Goal: Information Seeking & Learning: Learn about a topic

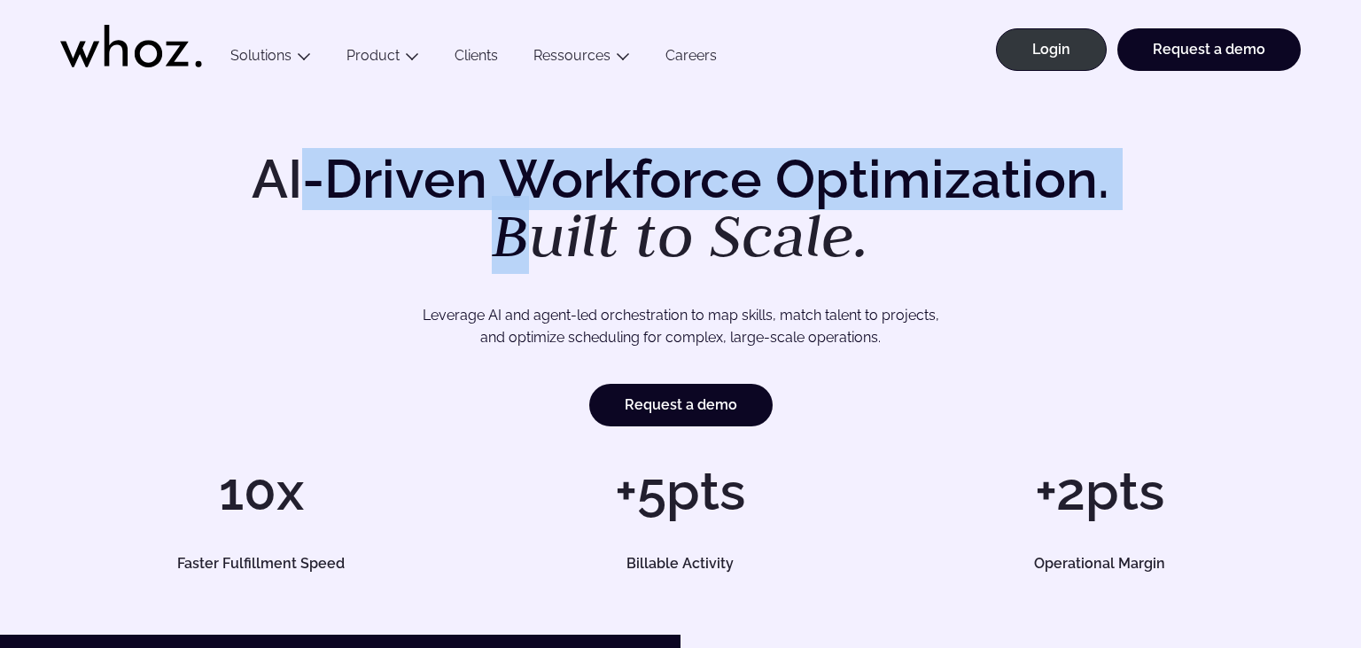
drag, startPoint x: 308, startPoint y: 165, endPoint x: 534, endPoint y: 201, distance: 228.8
click at [534, 201] on h1 "AI-Driven Workforce Optimization. Built to Scale." at bounding box center [680, 208] width 907 height 113
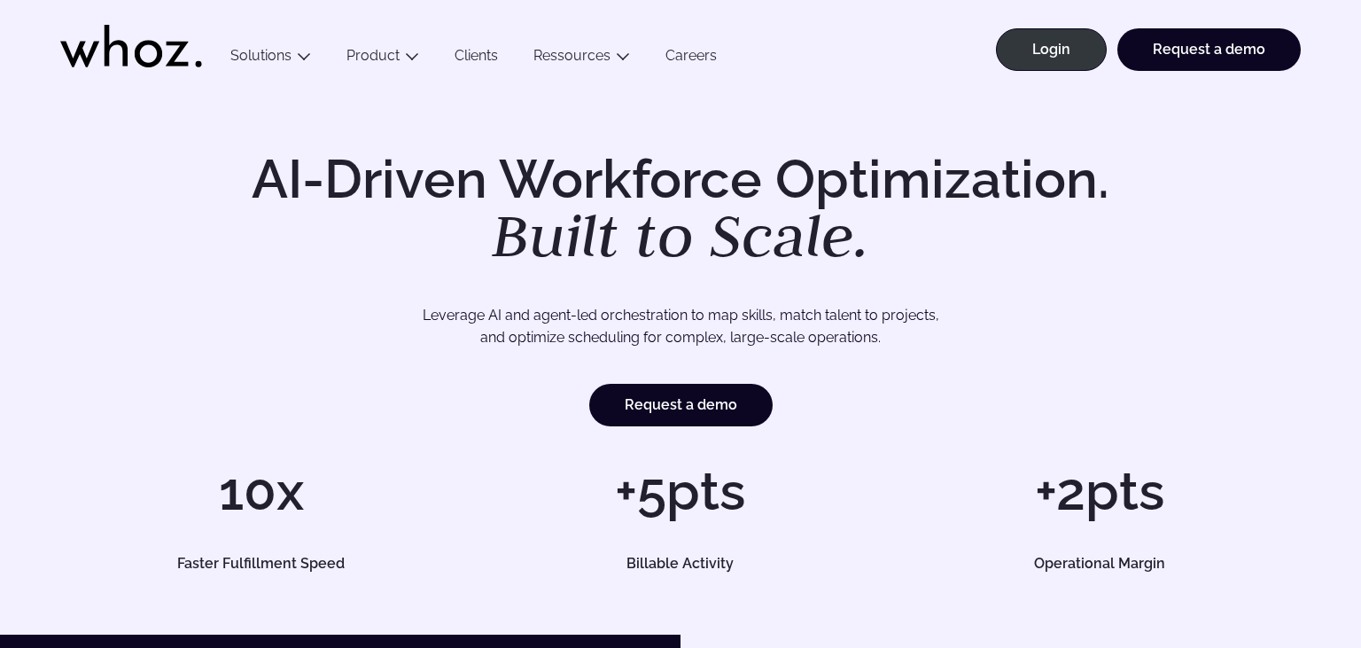
click at [180, 178] on div "AI-Driven Workforce Optimization. Built to Scale. Leverage AI and agent-led orc…" at bounding box center [680, 289] width 1240 height 274
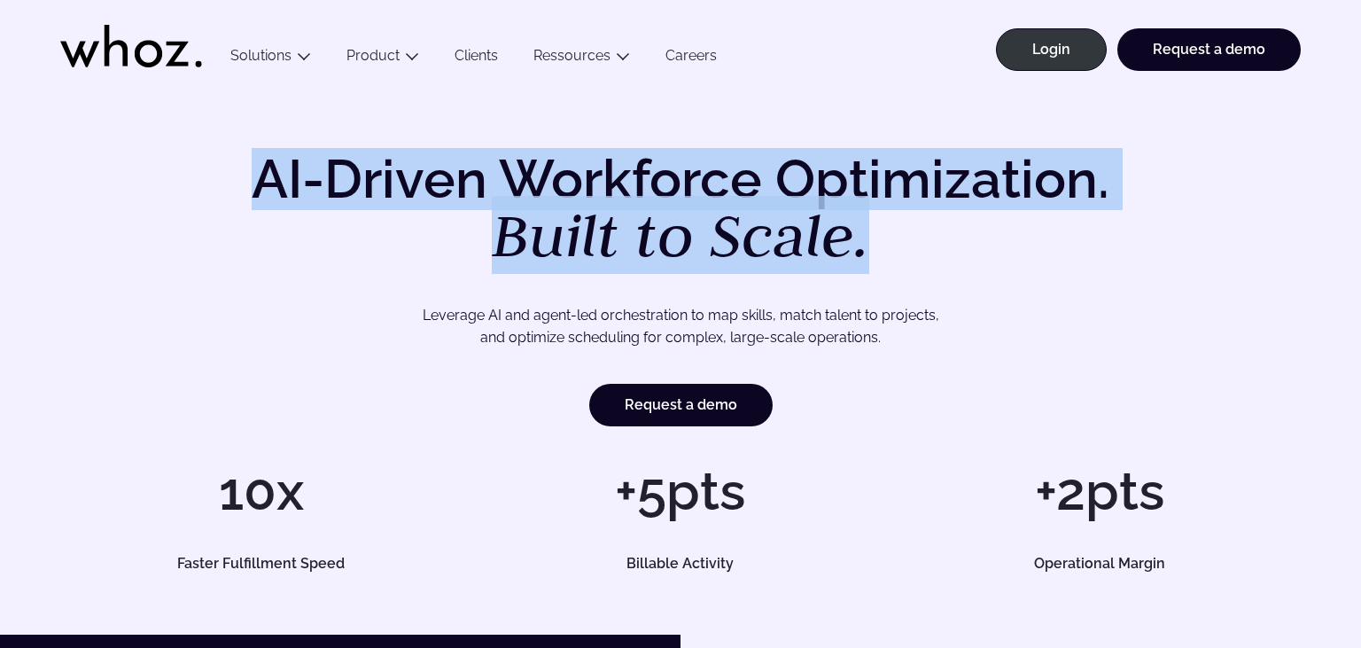
drag, startPoint x: 214, startPoint y: 167, endPoint x: 888, endPoint y: 244, distance: 678.6
click at [888, 244] on div "AI-Driven Workforce Optimization. Built to Scale. Leverage AI and agent-led orc…" at bounding box center [680, 289] width 1240 height 274
click at [923, 239] on h1 "AI-Driven Workforce Optimization. Built to Scale." at bounding box center [680, 208] width 907 height 113
drag, startPoint x: 990, startPoint y: 252, endPoint x: 272, endPoint y: 187, distance: 721.4
click at [272, 187] on h1 "AI-Driven Workforce Optimization. Built to Scale." at bounding box center [680, 208] width 907 height 113
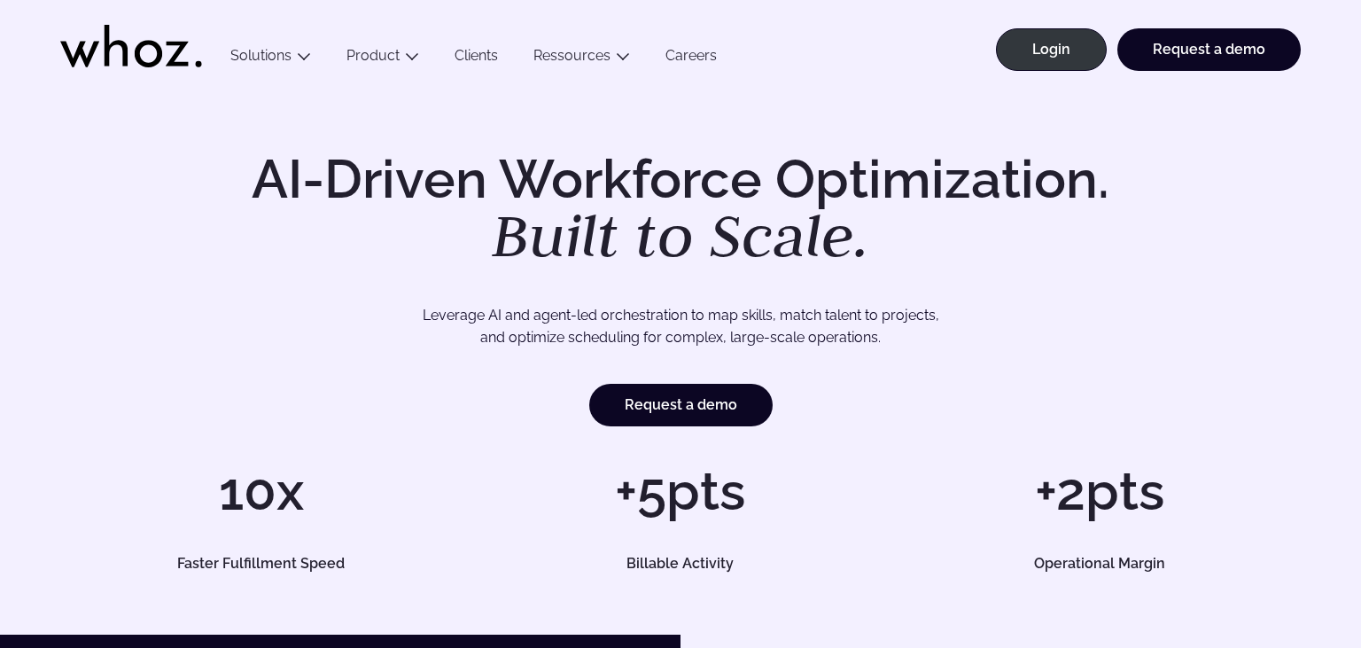
click at [232, 179] on h1 "AI-Driven Workforce Optimization. Built to Scale." at bounding box center [680, 208] width 907 height 113
drag, startPoint x: 257, startPoint y: 173, endPoint x: 332, endPoint y: 175, distance: 75.3
click at [332, 175] on h1 "AI-Driven Workforce Optimization. Built to Scale." at bounding box center [680, 208] width 907 height 113
click at [297, 193] on h1 "AI-Driven Workforce Optimization. Built to Scale." at bounding box center [680, 208] width 907 height 113
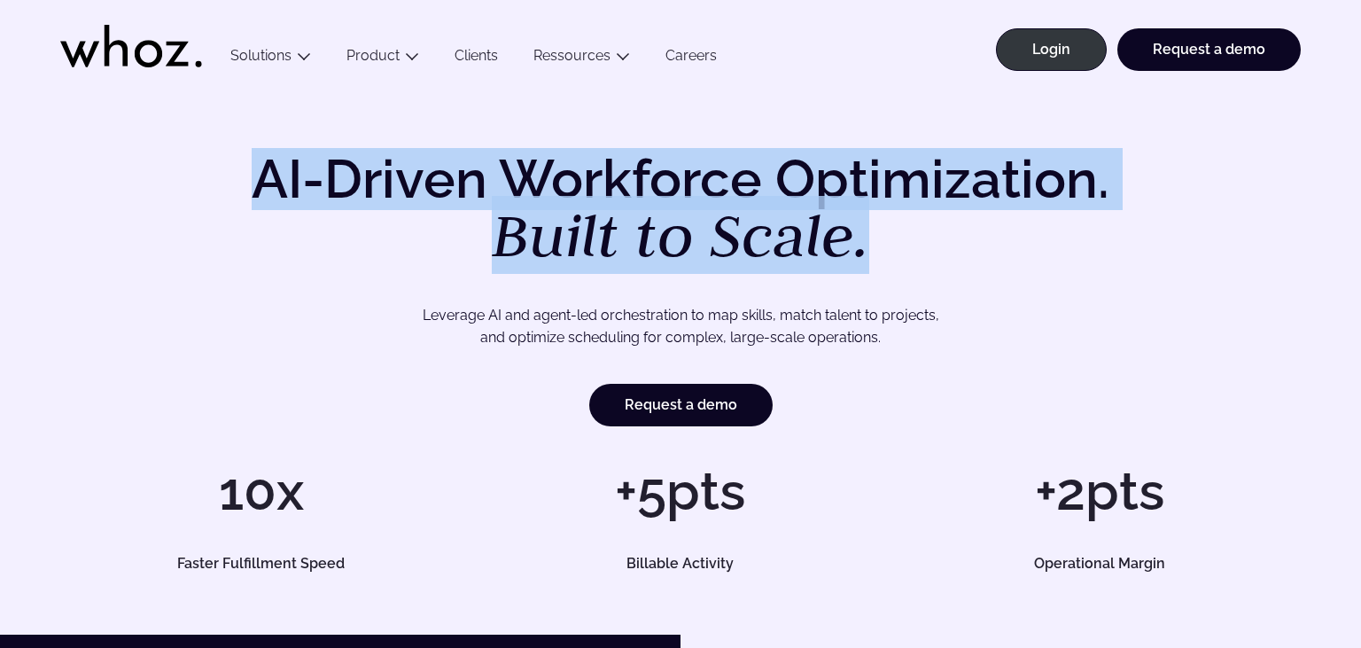
drag, startPoint x: 247, startPoint y: 183, endPoint x: 867, endPoint y: 245, distance: 623.2
click at [867, 245] on h1 "AI-Driven Workforce Optimization. Built to Scale." at bounding box center [680, 208] width 907 height 113
click at [895, 236] on h1 "AI-Driven Workforce Optimization. Built to Scale." at bounding box center [680, 208] width 907 height 113
drag, startPoint x: 928, startPoint y: 257, endPoint x: 227, endPoint y: 190, distance: 704.9
click at [227, 190] on h1 "AI-Driven Workforce Optimization. Built to Scale." at bounding box center [680, 208] width 907 height 113
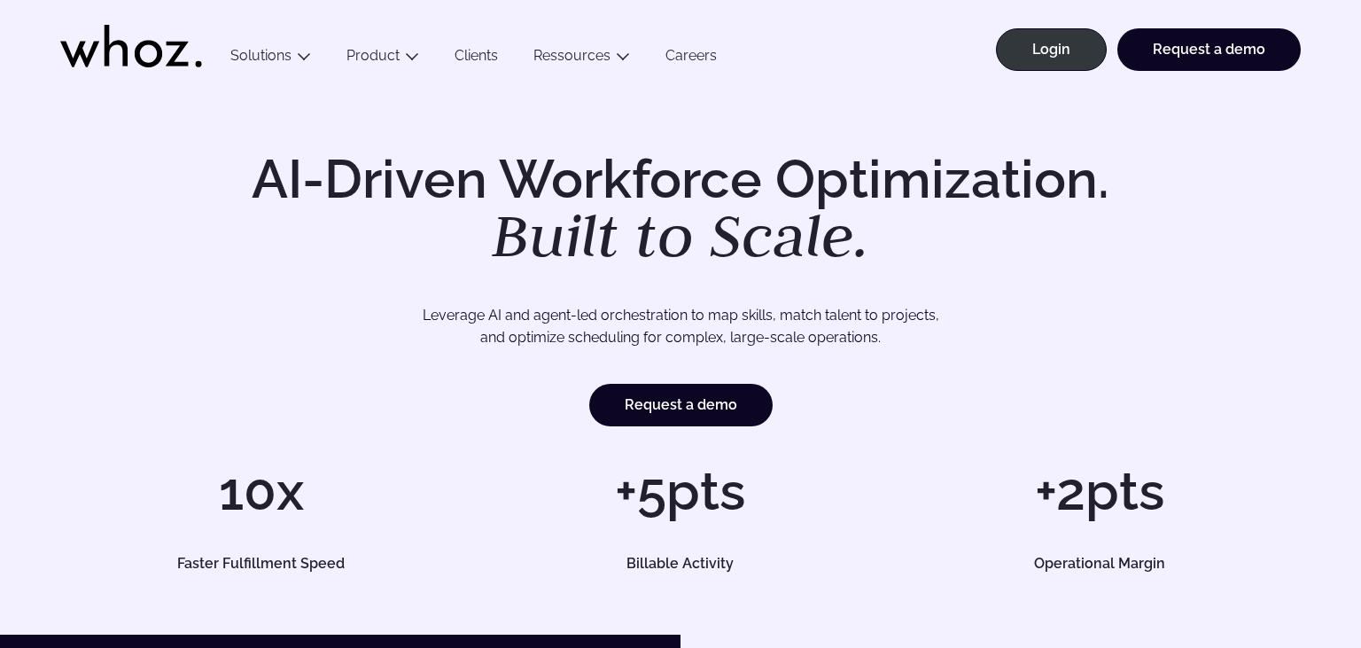
click at [236, 172] on h1 "AI-Driven Workforce Optimization. Built to Scale." at bounding box center [680, 208] width 907 height 113
drag, startPoint x: 241, startPoint y: 172, endPoint x: 373, endPoint y: 181, distance: 132.3
click at [373, 181] on h1 "AI-Driven Workforce Optimization. Built to Scale." at bounding box center [680, 208] width 907 height 113
click at [349, 190] on h1 "AI-Driven Workforce Optimization. Built to Scale." at bounding box center [680, 208] width 907 height 113
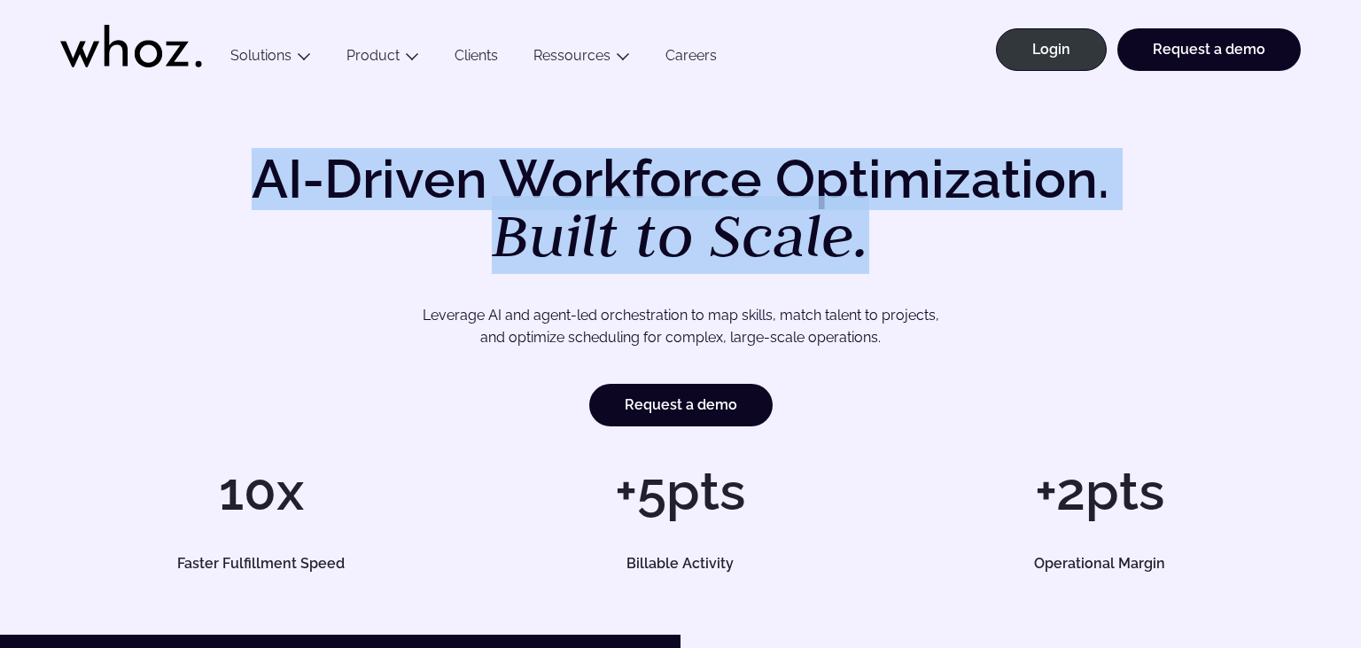
drag, startPoint x: 250, startPoint y: 190, endPoint x: 885, endPoint y: 229, distance: 636.3
click at [885, 229] on h1 "AI-Driven Workforce Optimization. Built to Scale." at bounding box center [680, 208] width 907 height 113
click at [891, 245] on h1 "AI-Driven Workforce Optimization. Built to Scale." at bounding box center [680, 208] width 907 height 113
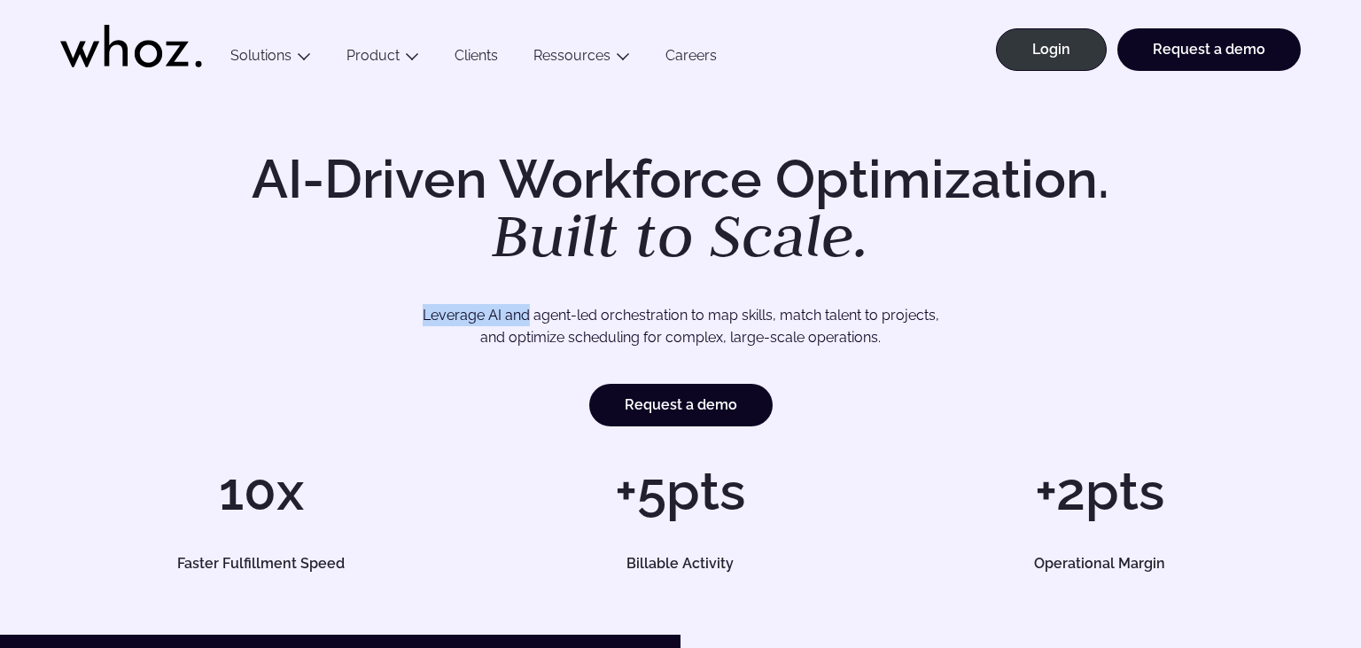
drag, startPoint x: 423, startPoint y: 317, endPoint x: 531, endPoint y: 320, distance: 107.2
click at [531, 320] on p "Leverage AI and agent-led orchestration to map skills, match talent to projects…" at bounding box center [680, 326] width 1116 height 45
click at [397, 318] on p "Leverage AI and agent-led orchestration to map skills, match talent to projects…" at bounding box center [680, 326] width 1116 height 45
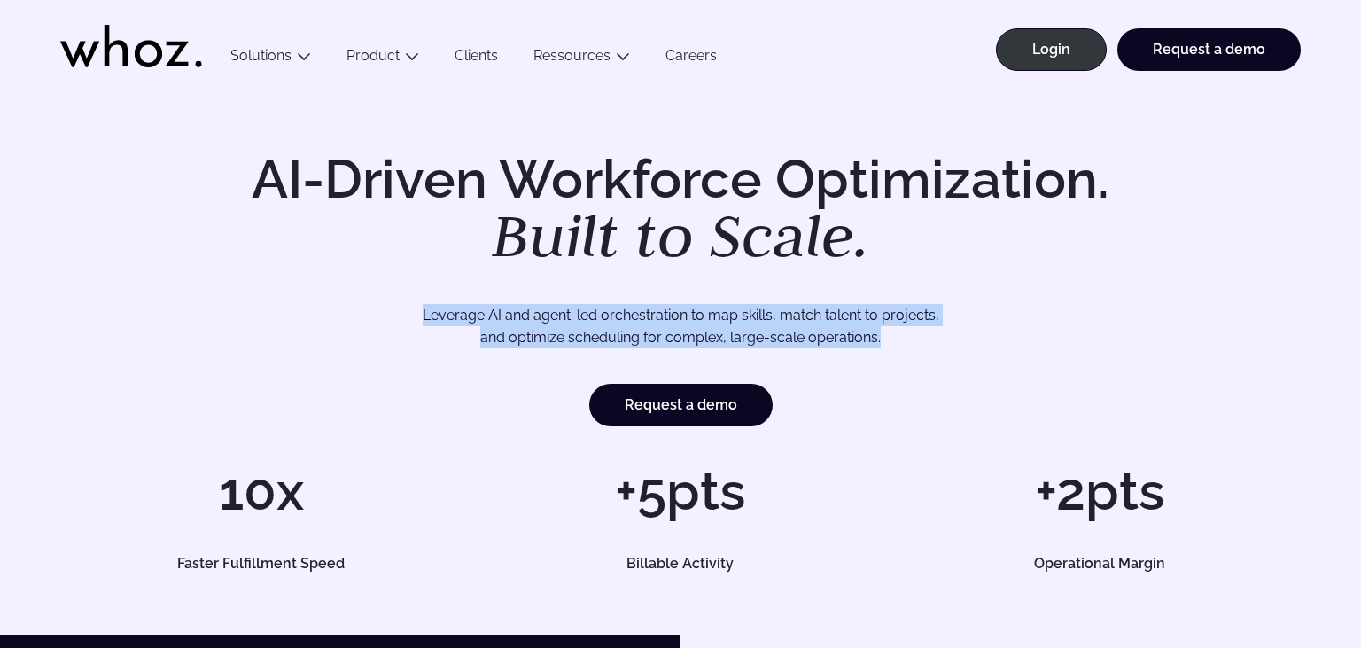
drag, startPoint x: 415, startPoint y: 316, endPoint x: 928, endPoint y: 353, distance: 514.2
click at [920, 353] on div "AI-Driven Workforce Optimization. Built to Scale. Leverage AI and agent-led orc…" at bounding box center [680, 289] width 1240 height 274
click at [936, 346] on p "Leverage AI and agent-led orchestration to map skills, match talent to projects…" at bounding box center [680, 326] width 1116 height 45
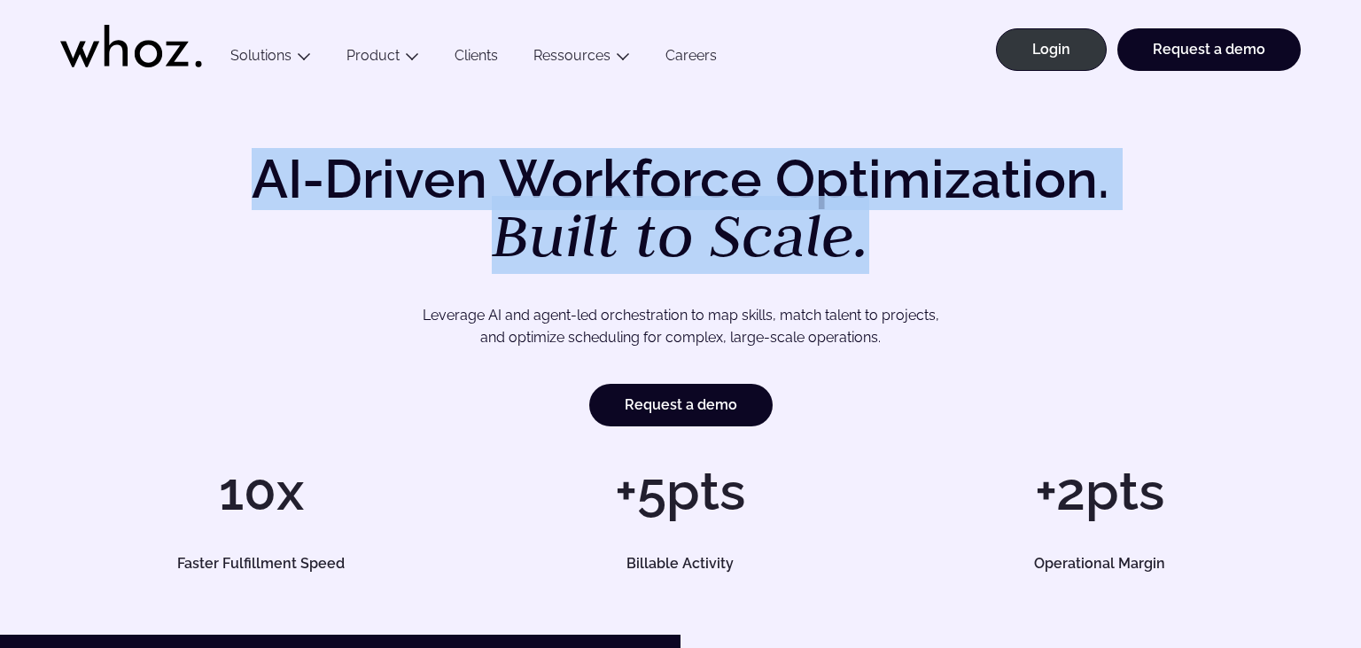
drag, startPoint x: 225, startPoint y: 186, endPoint x: 929, endPoint y: 252, distance: 707.4
click at [929, 252] on div "AI-Driven Workforce Optimization. Built to Scale. Leverage AI and agent-led orc…" at bounding box center [680, 289] width 1240 height 274
click at [920, 255] on h1 "AI-Driven Workforce Optimization. Built to Scale." at bounding box center [680, 208] width 907 height 113
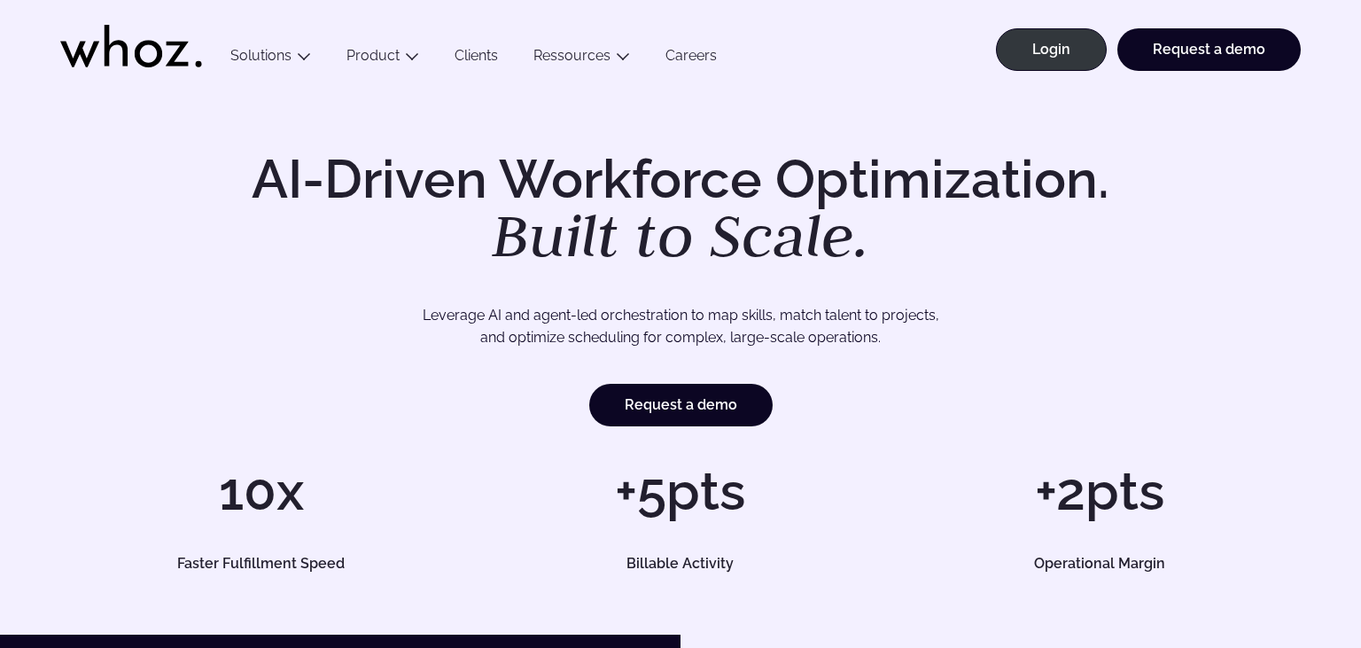
drag, startPoint x: 139, startPoint y: 72, endPoint x: 141, endPoint y: 82, distance: 10.8
click at [139, 73] on link at bounding box center [131, 57] width 142 height 64
